Goal: Information Seeking & Learning: Learn about a topic

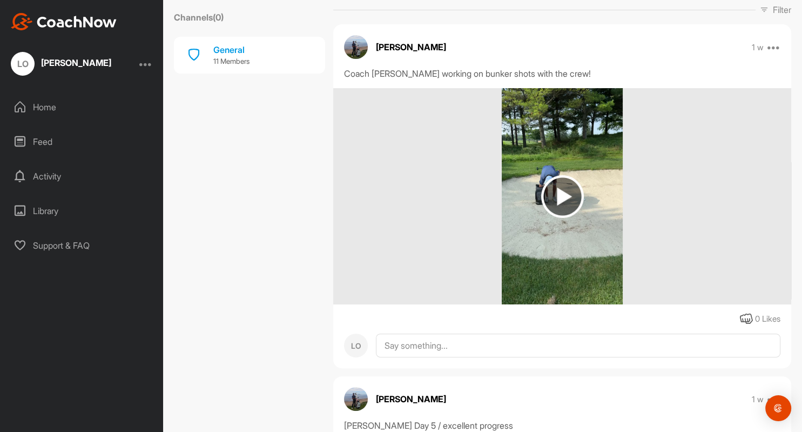
scroll to position [177, 0]
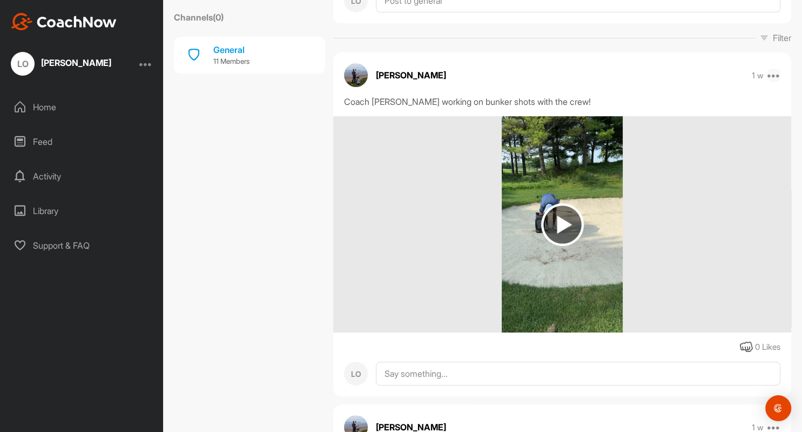
click at [773, 75] on icon at bounding box center [773, 75] width 13 height 13
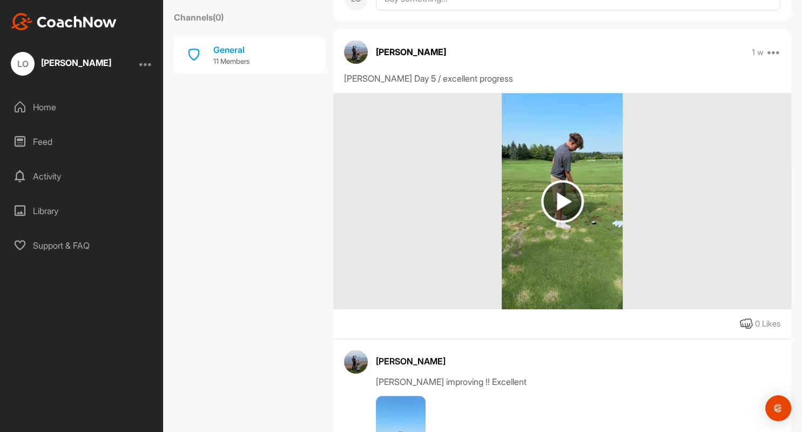
scroll to position [538, 0]
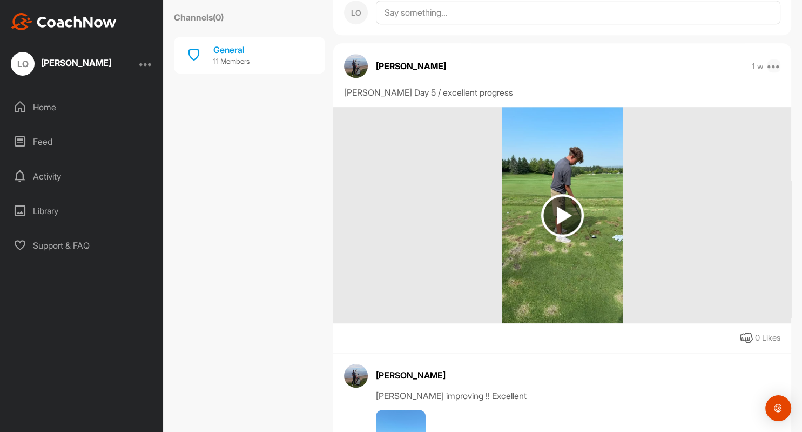
click at [774, 64] on icon at bounding box center [773, 65] width 13 height 13
click at [560, 215] on img at bounding box center [562, 215] width 43 height 43
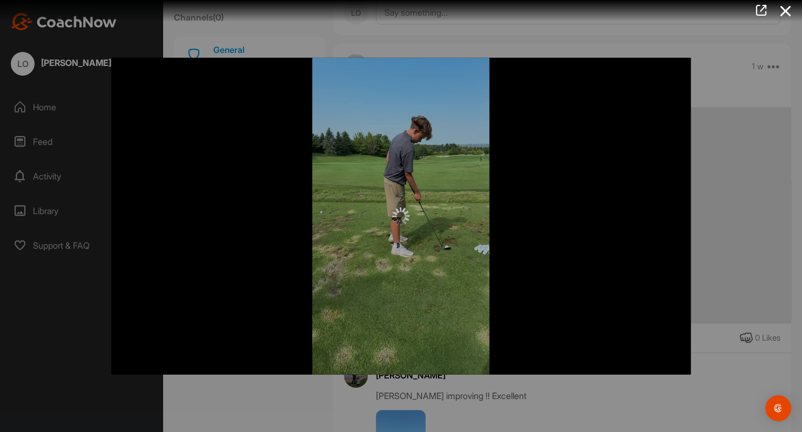
click at [731, 58] on div at bounding box center [401, 216] width 802 height 432
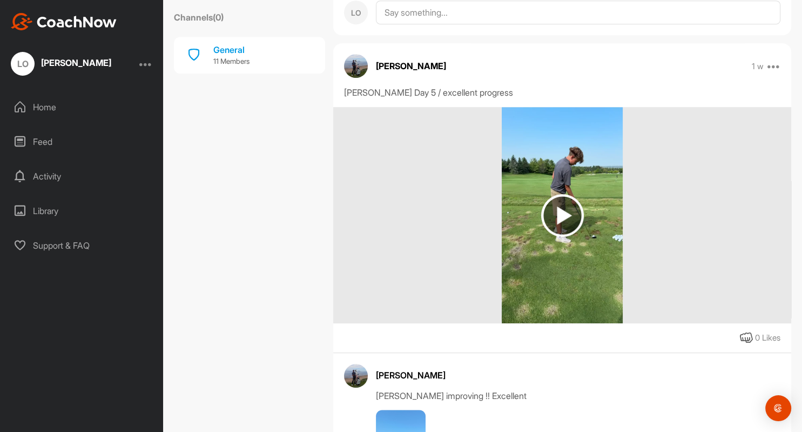
click at [71, 239] on div "Support & FAQ" at bounding box center [82, 245] width 152 height 27
click at [778, 62] on icon at bounding box center [773, 65] width 13 height 13
click at [591, 267] on img at bounding box center [562, 215] width 121 height 216
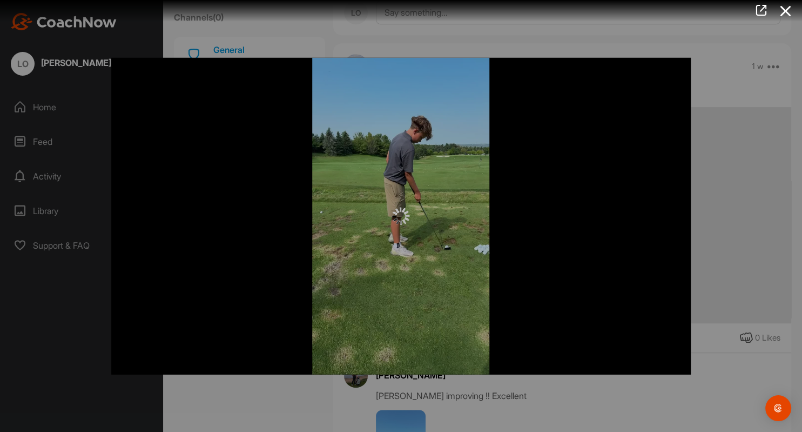
click at [37, 177] on div at bounding box center [401, 216] width 802 height 432
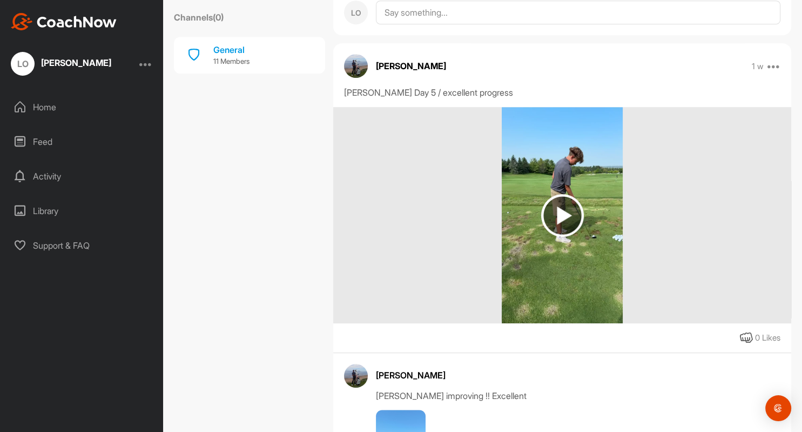
click at [37, 177] on div "Activity" at bounding box center [82, 176] width 152 height 27
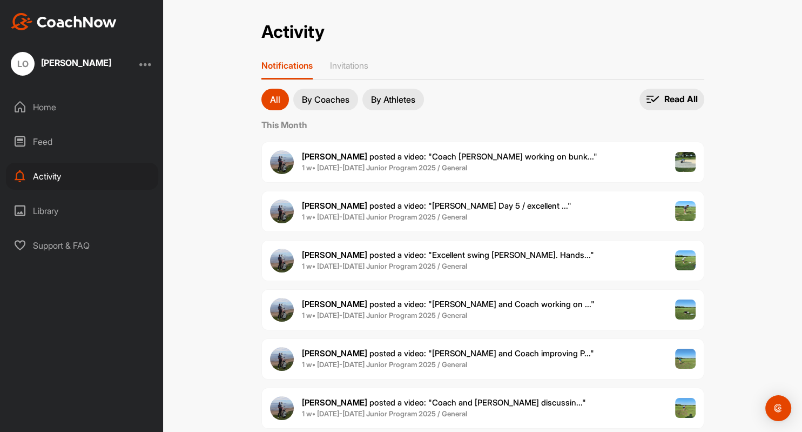
click at [476, 399] on span "[PERSON_NAME] posted a video : " Coach and [PERSON_NAME] discussin... "" at bounding box center [444, 402] width 284 height 10
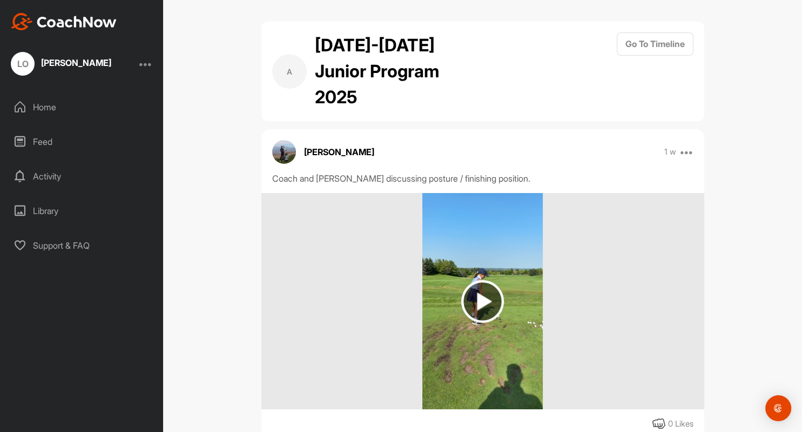
click at [488, 301] on img at bounding box center [482, 301] width 43 height 43
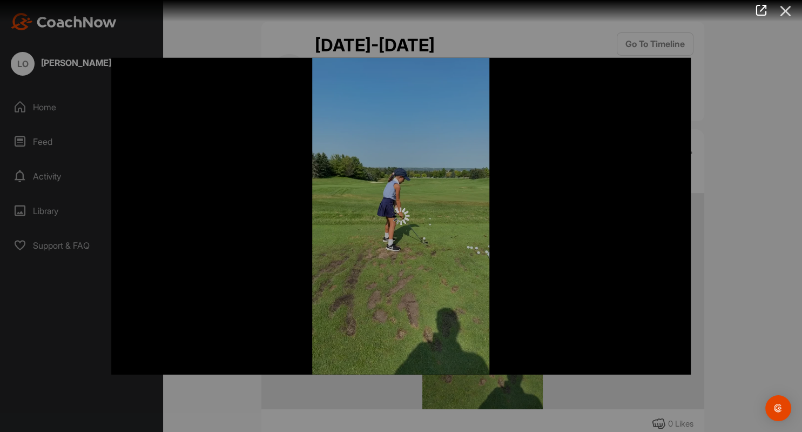
click at [789, 11] on icon at bounding box center [785, 11] width 25 height 20
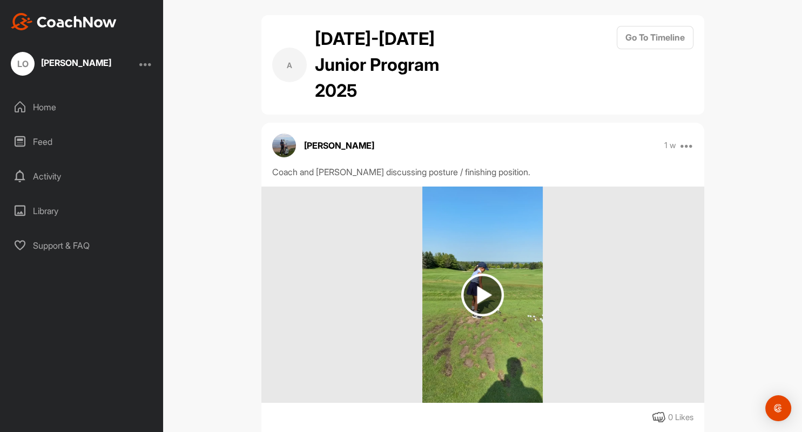
scroll to position [7, 0]
